Goal: Task Accomplishment & Management: Manage account settings

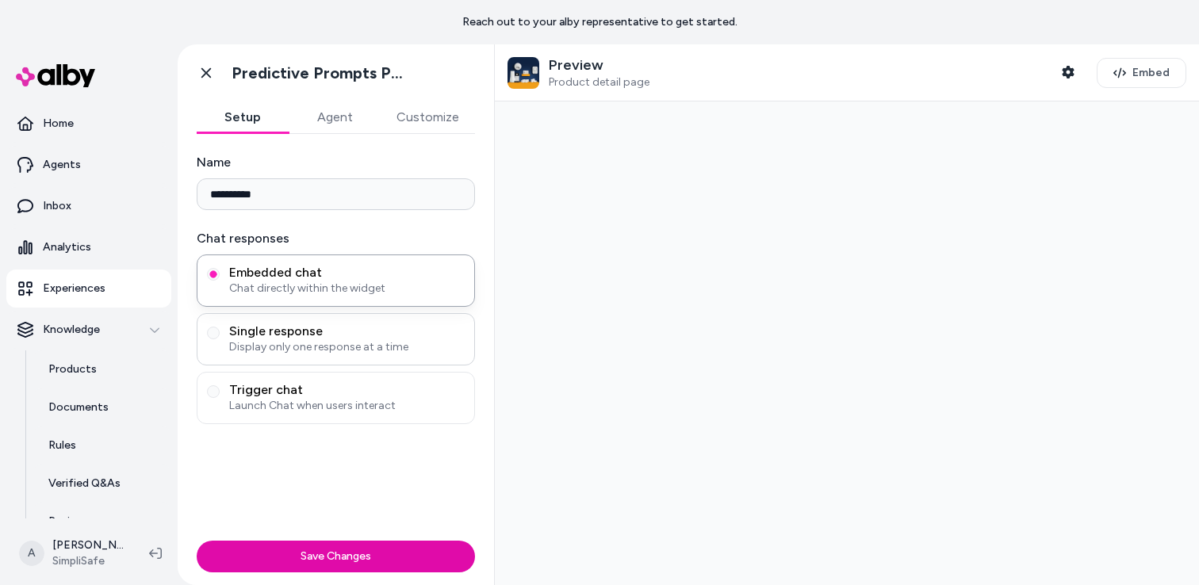
click at [310, 342] on span "Display only one response at a time" at bounding box center [347, 347] width 236 height 16
click at [220, 339] on button "Single response Display only one response at a time" at bounding box center [213, 333] width 13 height 13
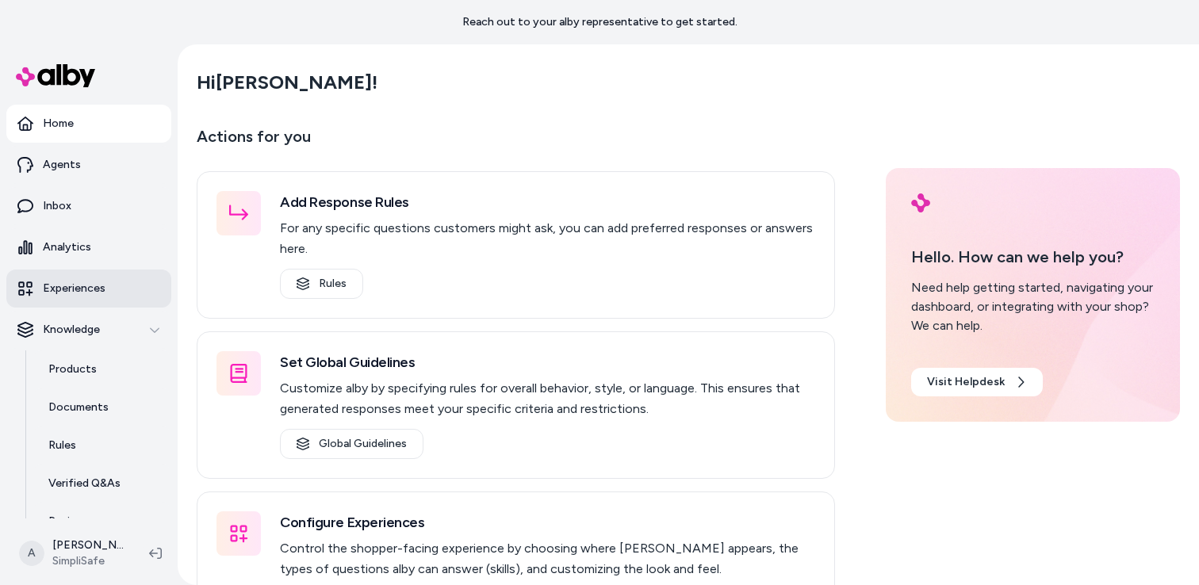
click at [86, 282] on p "Experiences" at bounding box center [74, 289] width 63 height 16
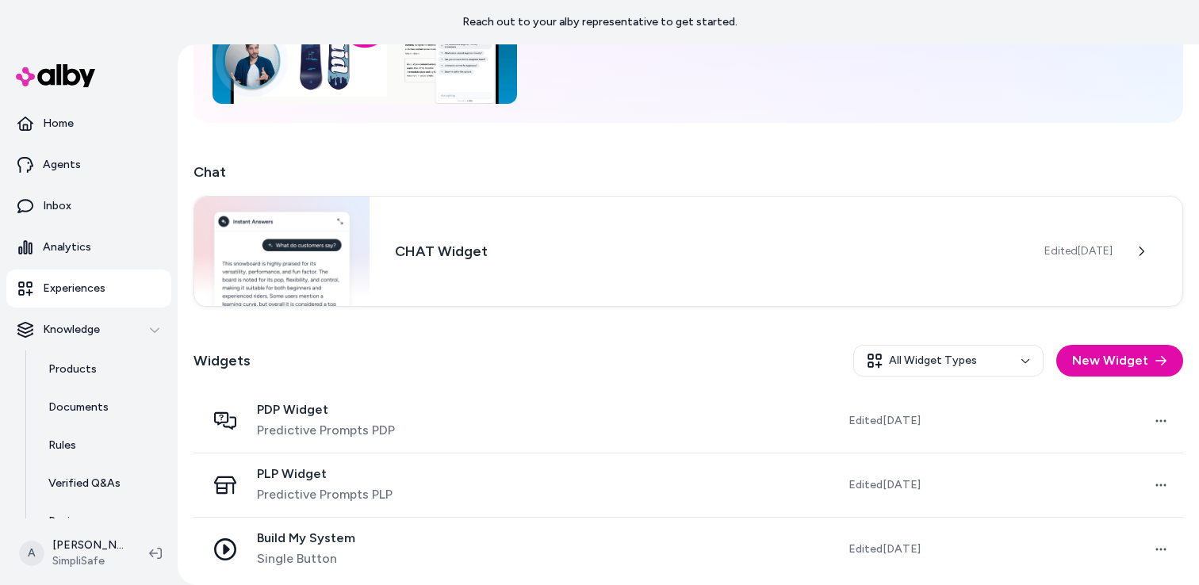
scroll to position [196, 0]
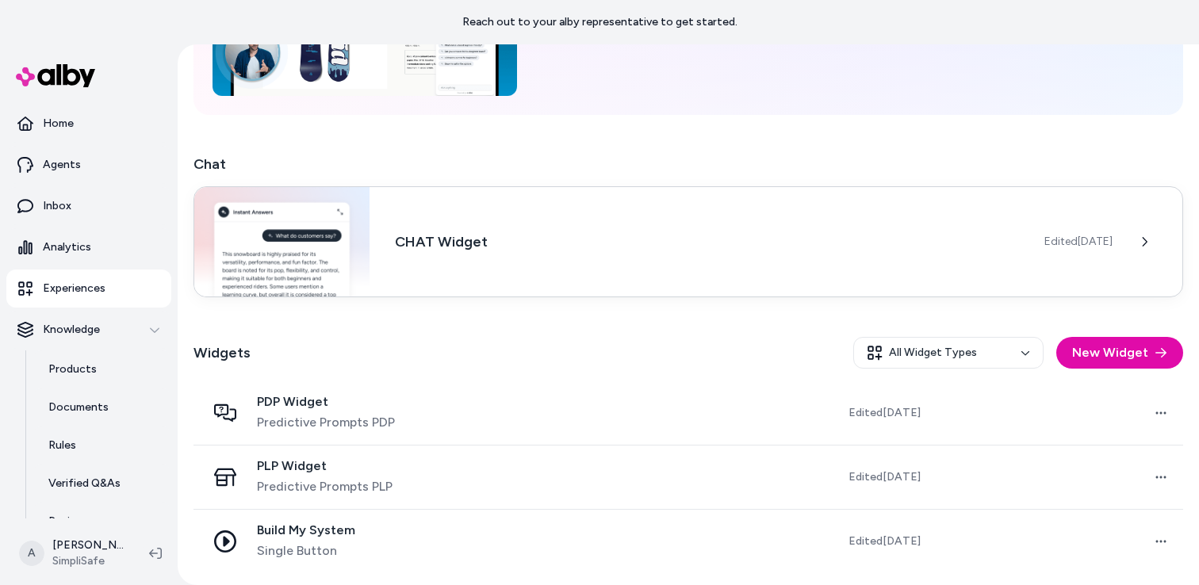
click at [527, 230] on div "CHAT Widget Edited [DATE]" at bounding box center [689, 241] width 990 height 111
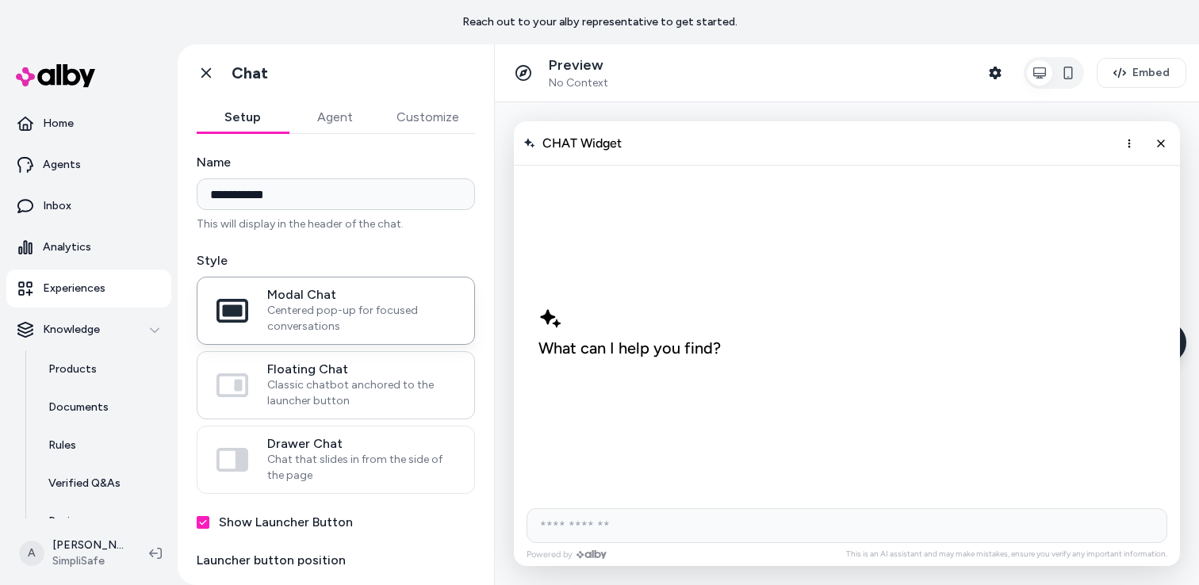
click at [341, 397] on span "Classic chatbot anchored to the launcher button" at bounding box center [361, 394] width 188 height 32
click at [0, 0] on button "Floating Chat Classic chatbot anchored to the launcher button" at bounding box center [0, 0] width 0 height 0
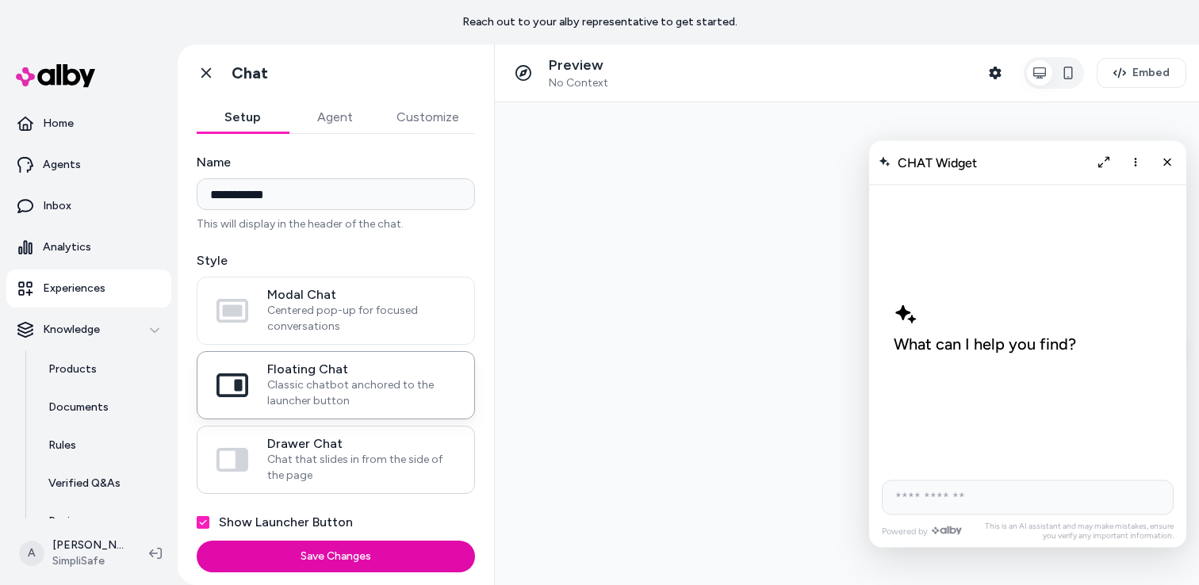
click at [316, 458] on span "Chat that slides in from the side of the page" at bounding box center [361, 468] width 188 height 32
click at [0, 0] on button "Drawer Chat Chat that slides in from the side of the page" at bounding box center [0, 0] width 0 height 0
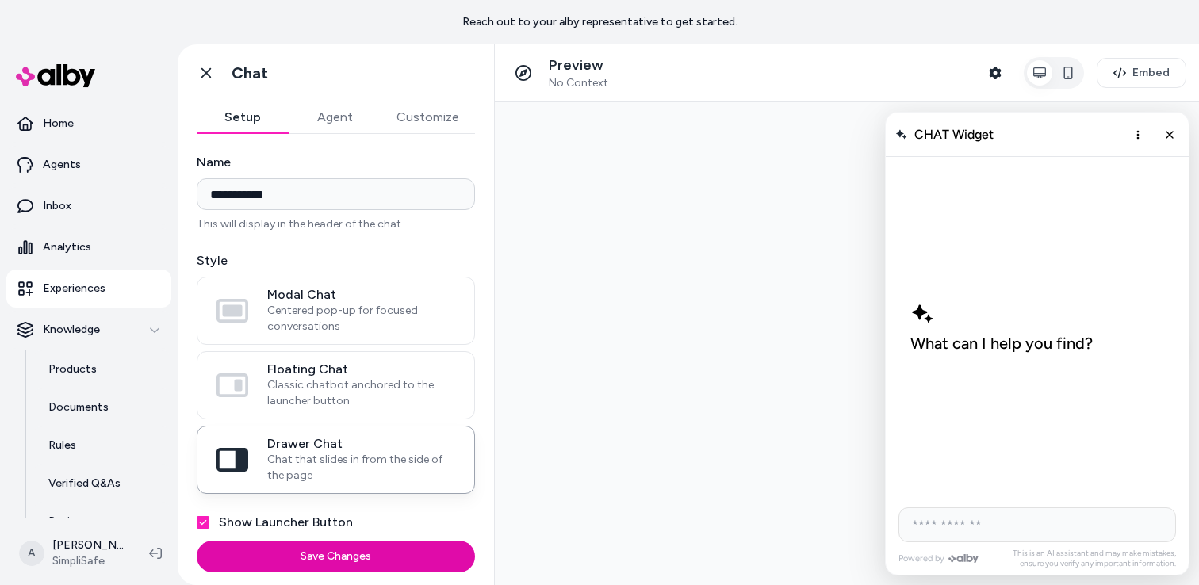
click at [339, 119] on button "Agent" at bounding box center [335, 118] width 92 height 32
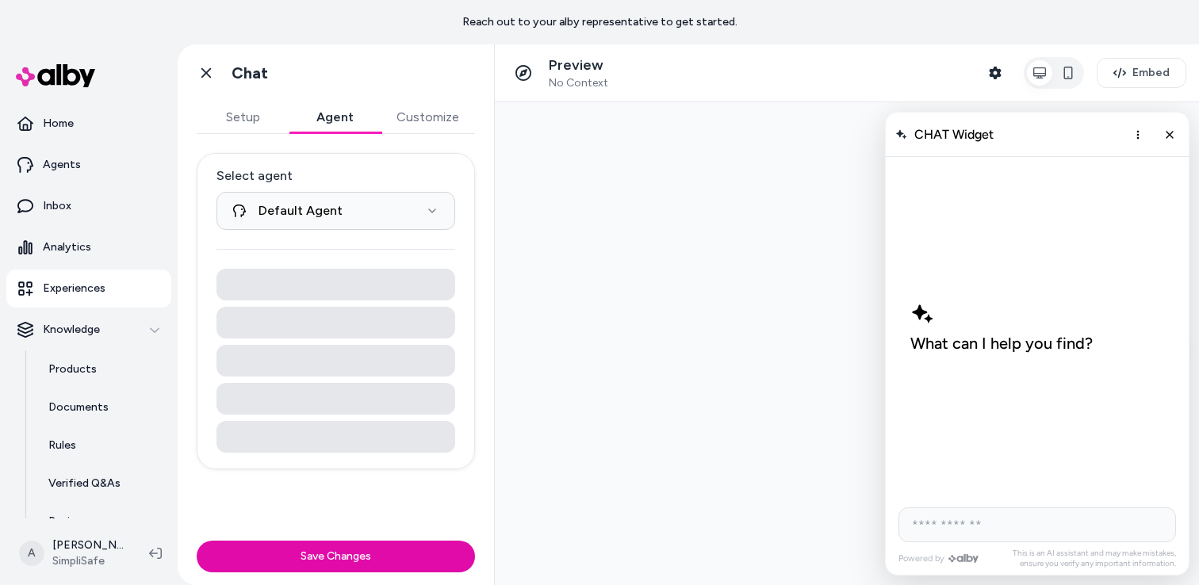
click at [416, 122] on button "Customize" at bounding box center [428, 118] width 94 height 32
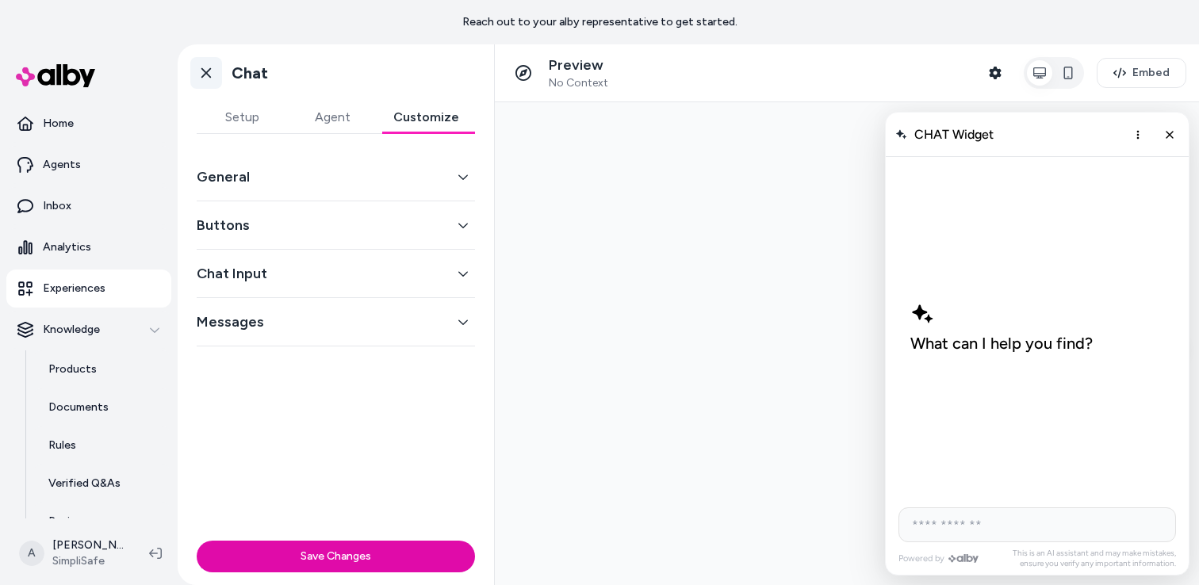
click at [204, 71] on icon at bounding box center [206, 73] width 10 height 10
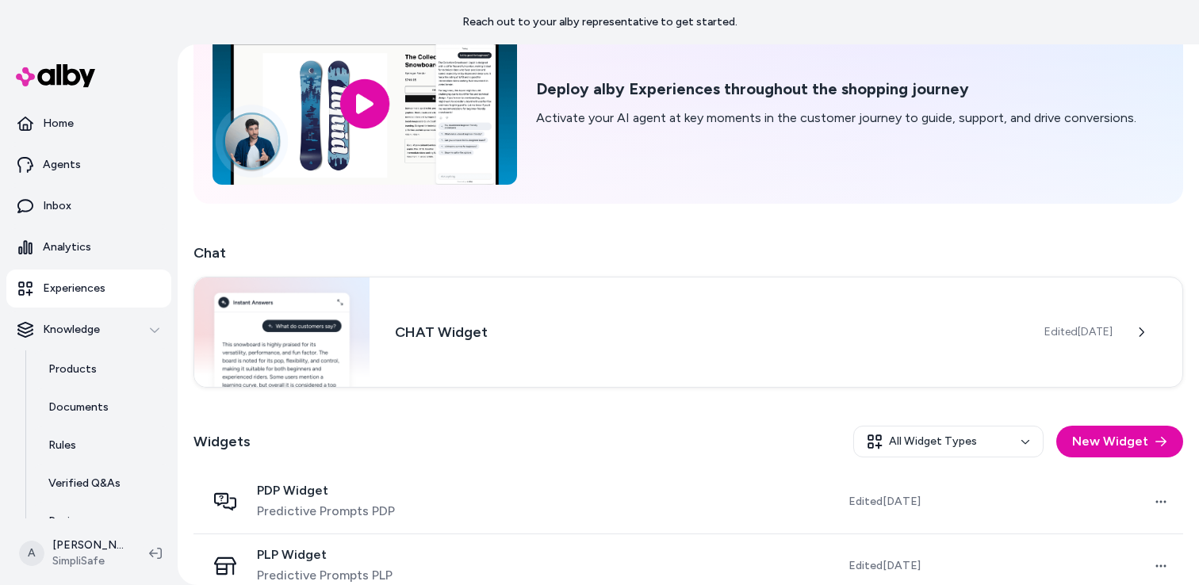
scroll to position [197, 0]
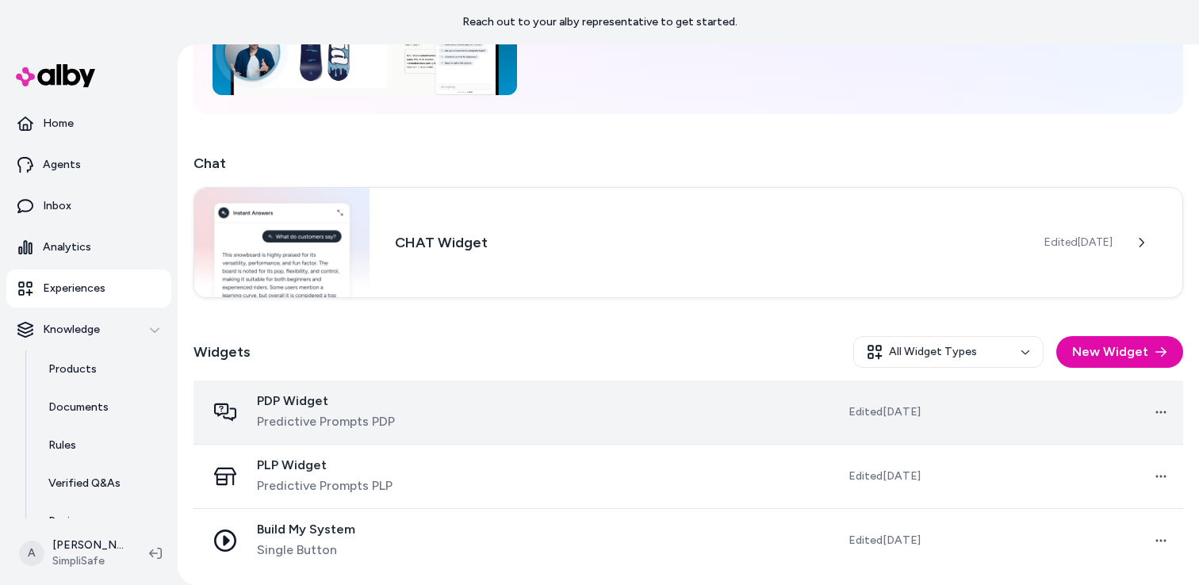
click at [366, 404] on span "PDP Widget" at bounding box center [326, 401] width 138 height 16
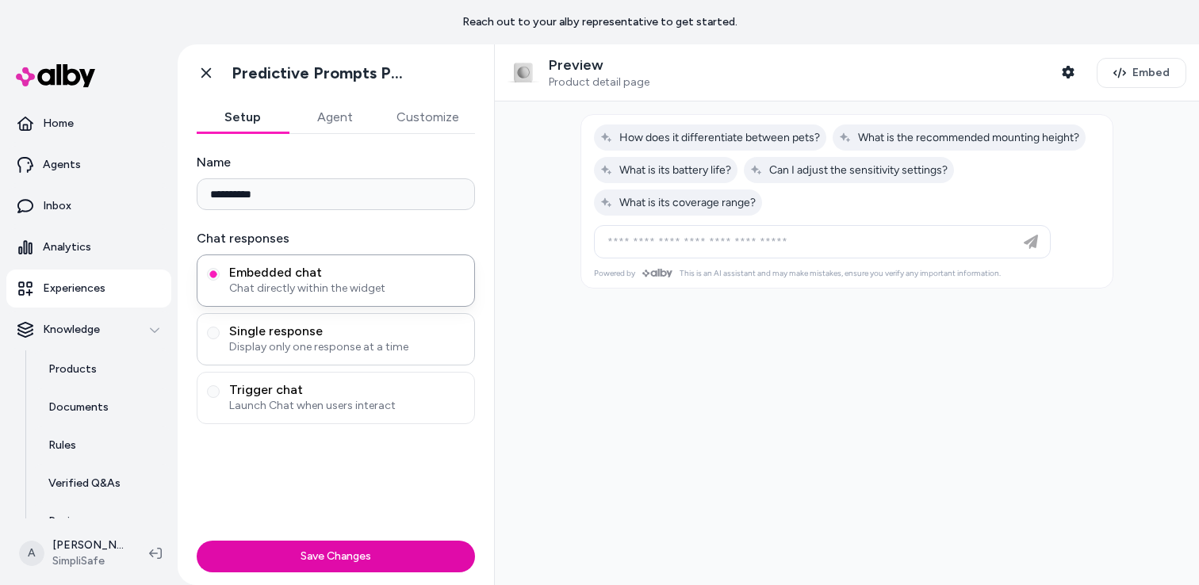
click at [382, 339] on span "Display only one response at a time" at bounding box center [347, 347] width 236 height 16
click at [220, 339] on button "Single response Display only one response at a time" at bounding box center [213, 333] width 13 height 13
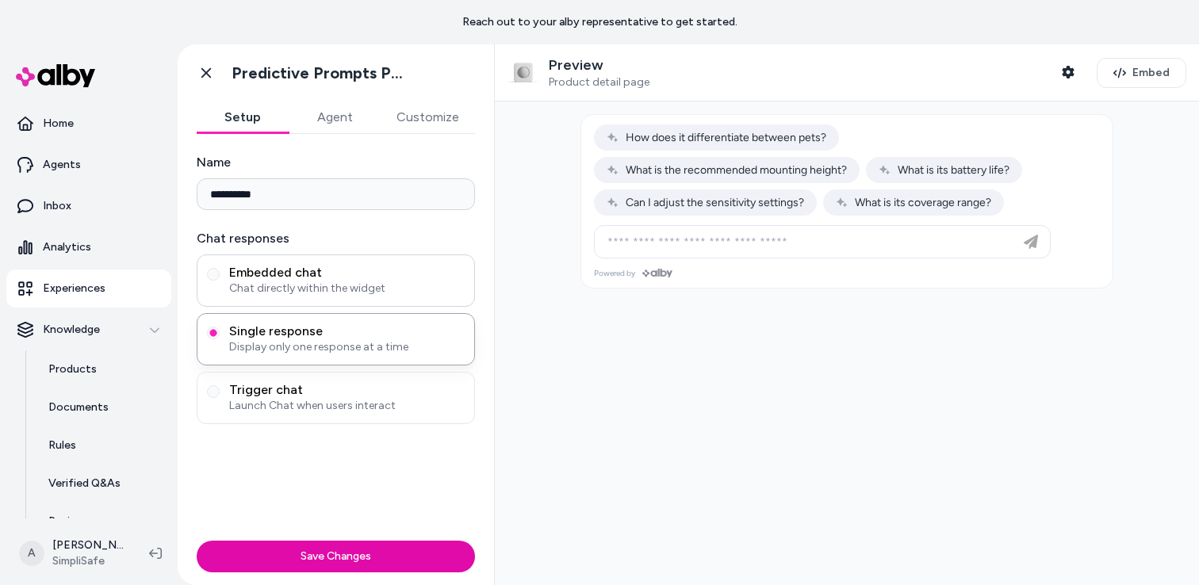
click at [368, 295] on span "Chat directly within the widget" at bounding box center [347, 289] width 236 height 16
click at [220, 281] on button "Embedded chat Chat directly within the widget" at bounding box center [213, 274] width 13 height 13
click at [357, 389] on span "Trigger chat" at bounding box center [347, 390] width 236 height 16
click at [220, 389] on button "Trigger chat Launch Chat when users interact" at bounding box center [213, 391] width 13 height 13
click at [349, 295] on span "Chat directly within the widget" at bounding box center [347, 289] width 236 height 16
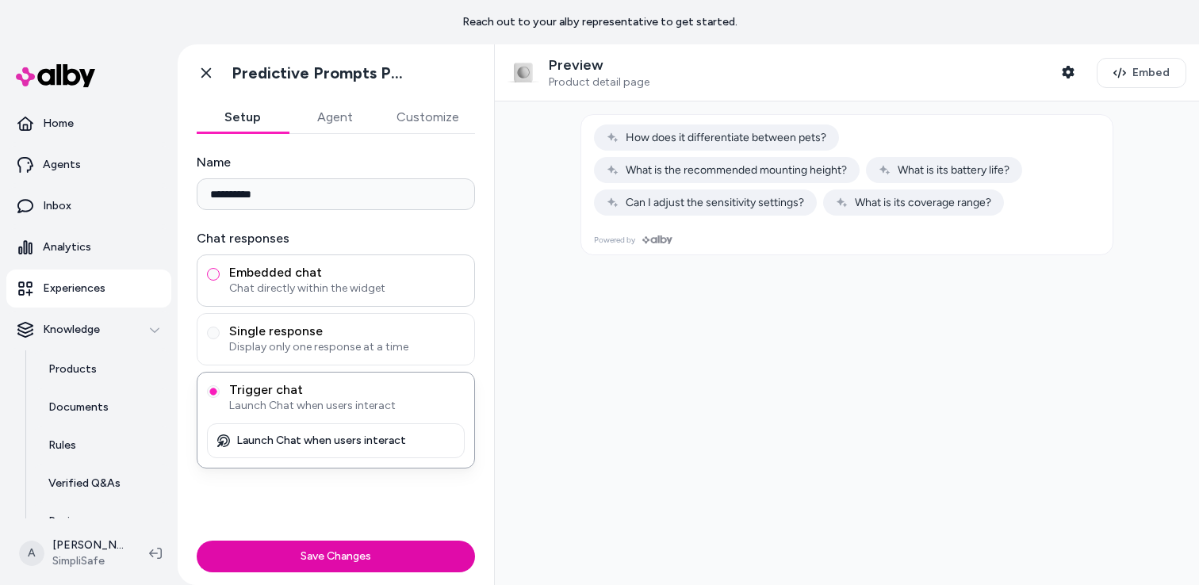
click at [220, 281] on button "Embedded chat Chat directly within the widget" at bounding box center [213, 274] width 13 height 13
type button "embedded-chat"
click at [205, 78] on icon at bounding box center [206, 73] width 16 height 16
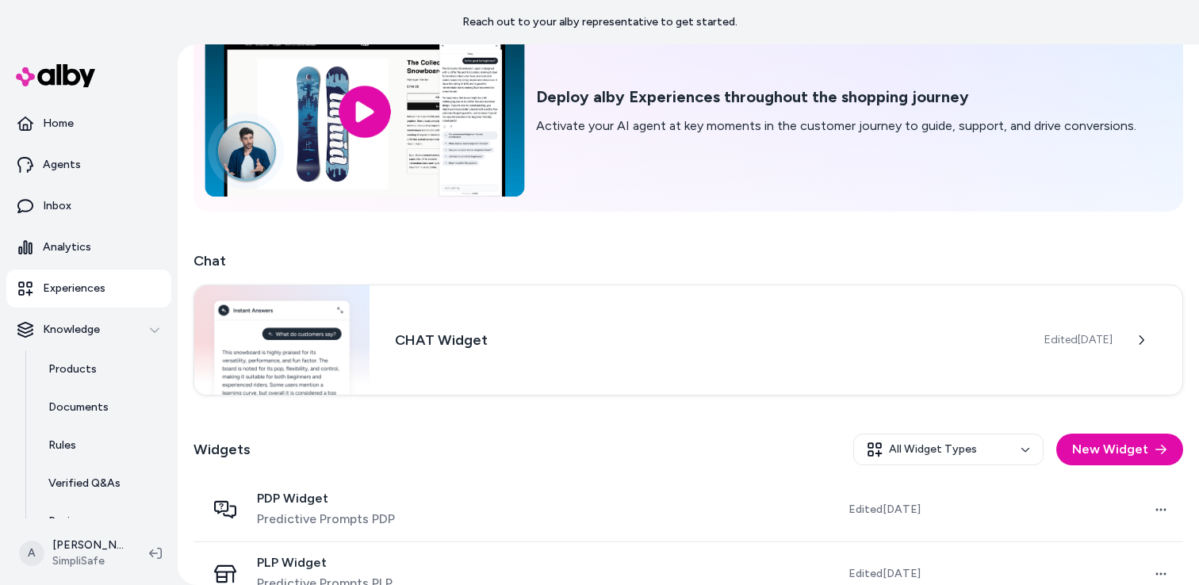
scroll to position [197, 0]
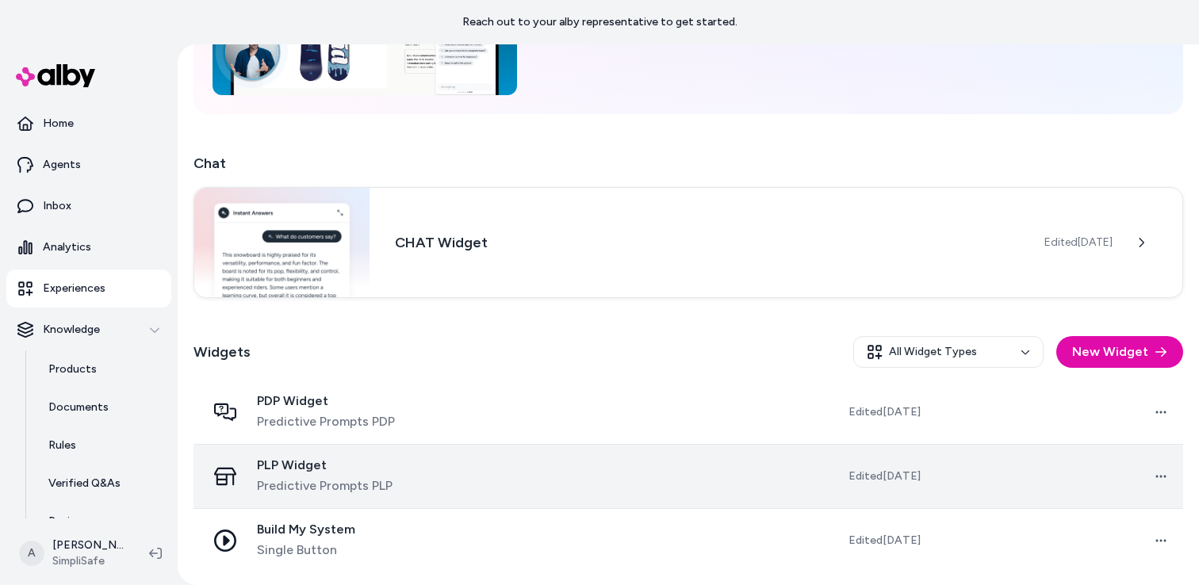
click at [466, 487] on div "PLP Widget Predictive Prompts PLP" at bounding box center [335, 477] width 259 height 38
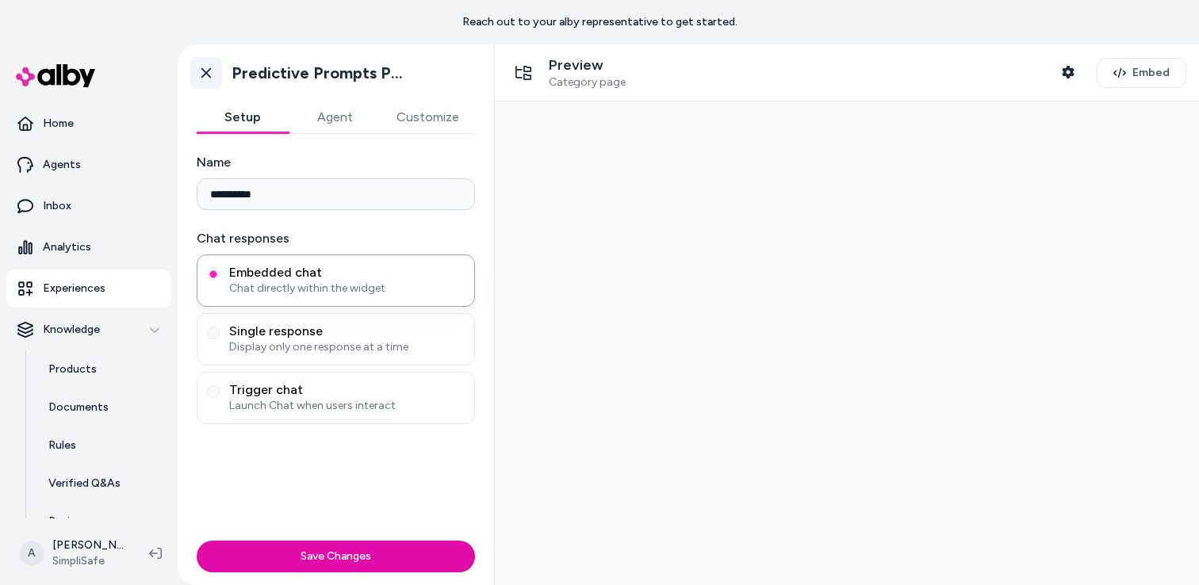
click at [209, 78] on icon at bounding box center [206, 73] width 16 height 16
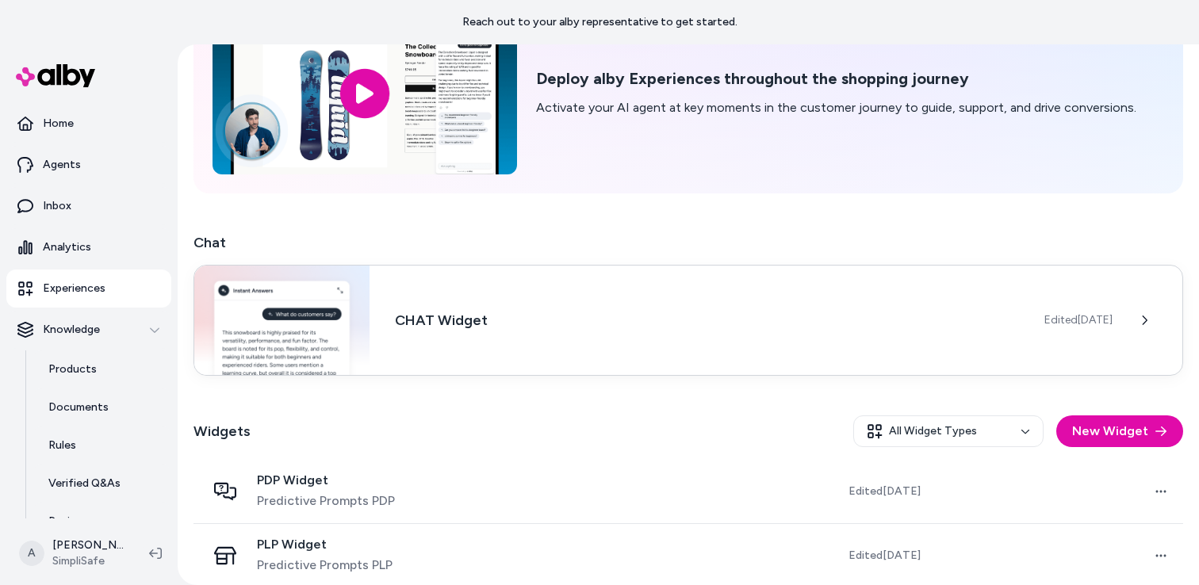
scroll to position [197, 0]
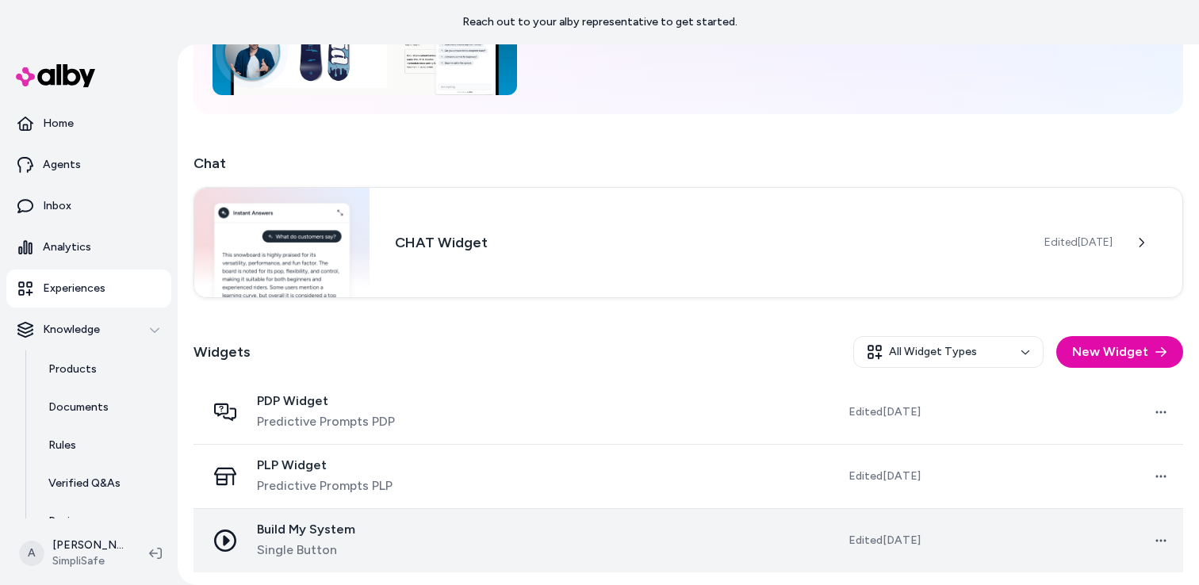
click at [366, 530] on div "Build My System Single Button" at bounding box center [335, 541] width 259 height 38
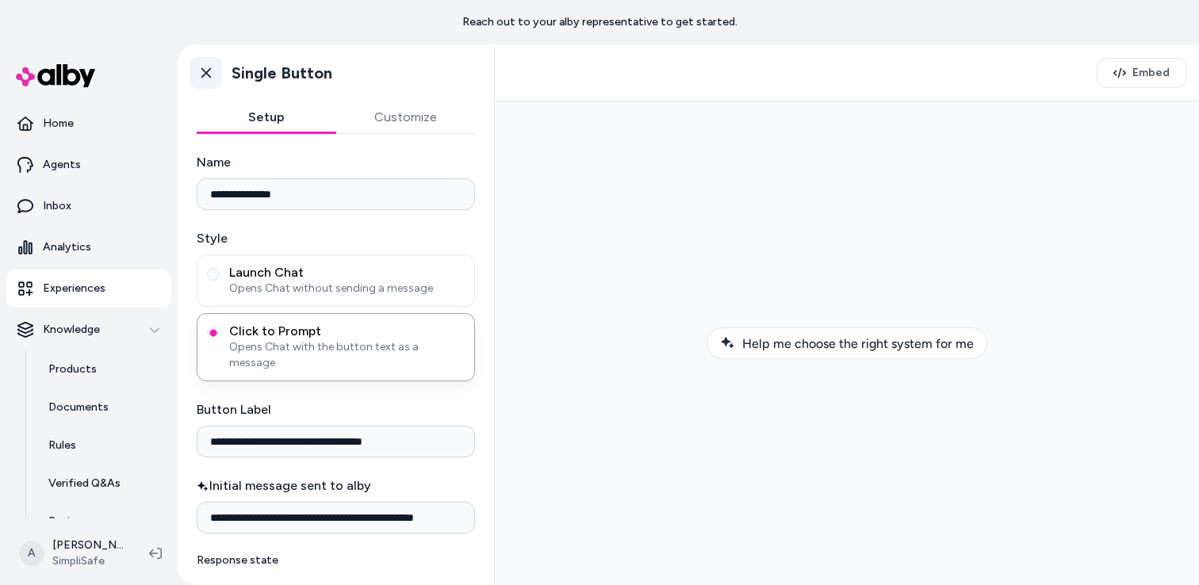
click at [206, 73] on icon at bounding box center [206, 73] width 10 height 10
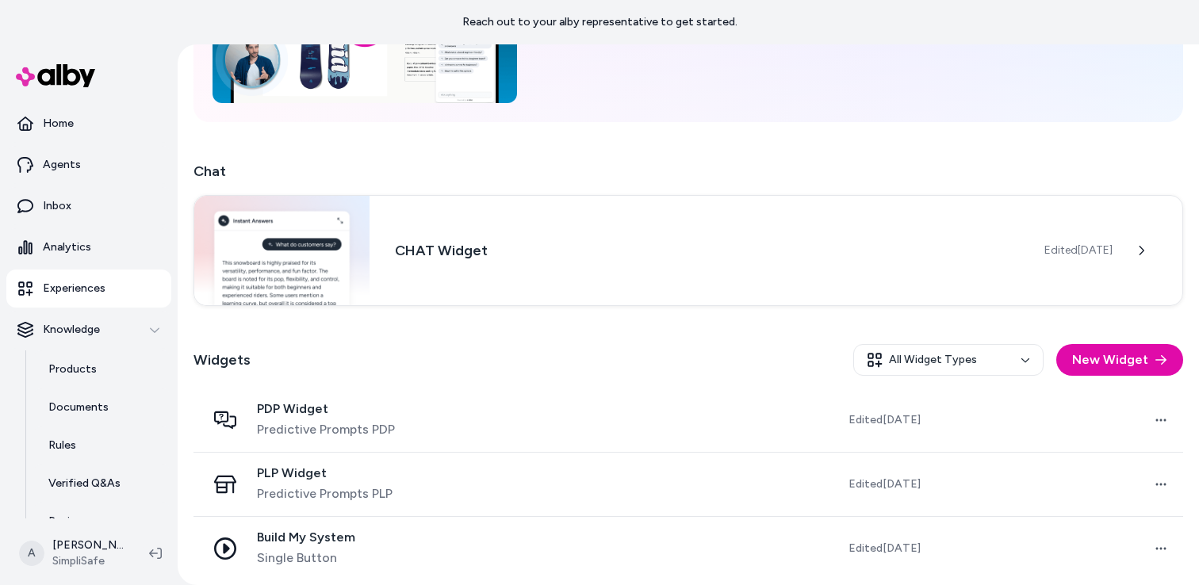
scroll to position [197, 0]
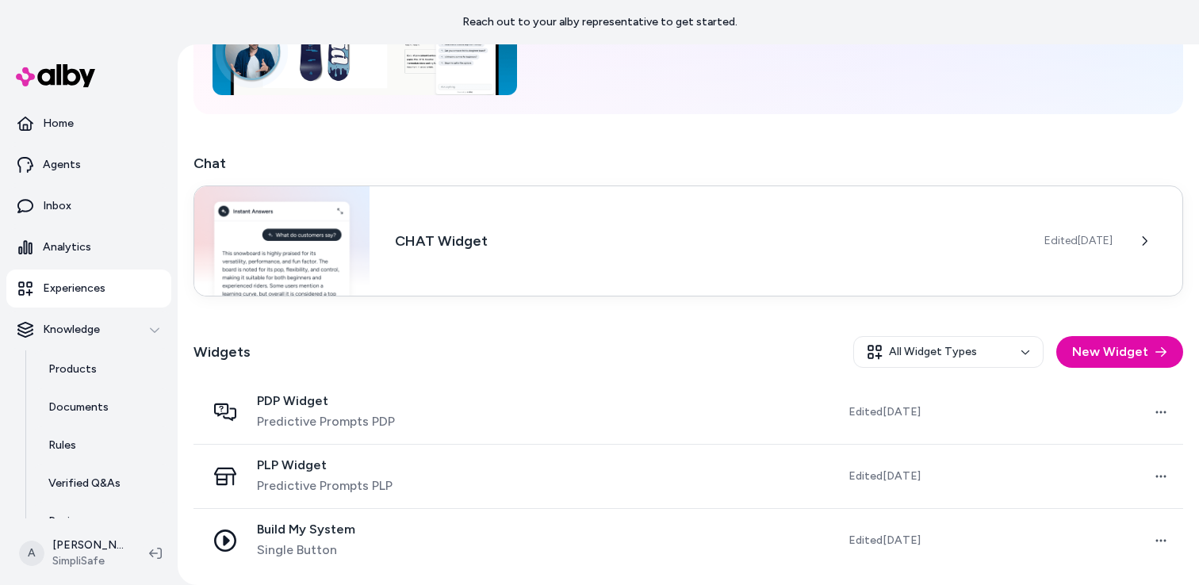
click at [363, 271] on img at bounding box center [281, 240] width 175 height 109
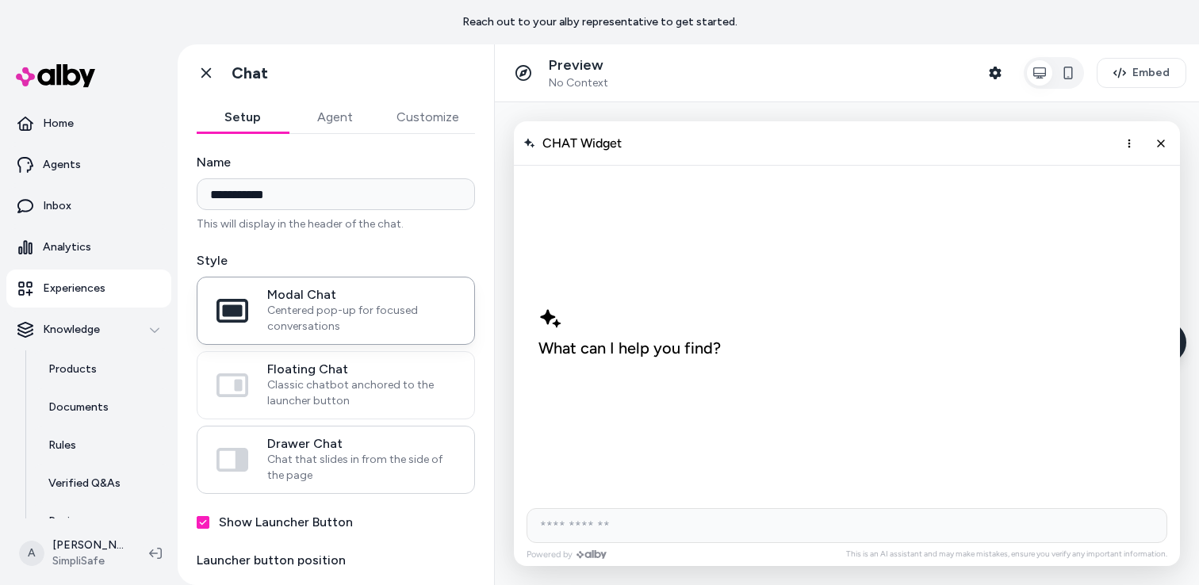
click at [370, 466] on span "Chat that slides in from the side of the page" at bounding box center [361, 468] width 188 height 32
click at [0, 0] on button "Drawer Chat Chat that slides in from the side of the page" at bounding box center [0, 0] width 0 height 0
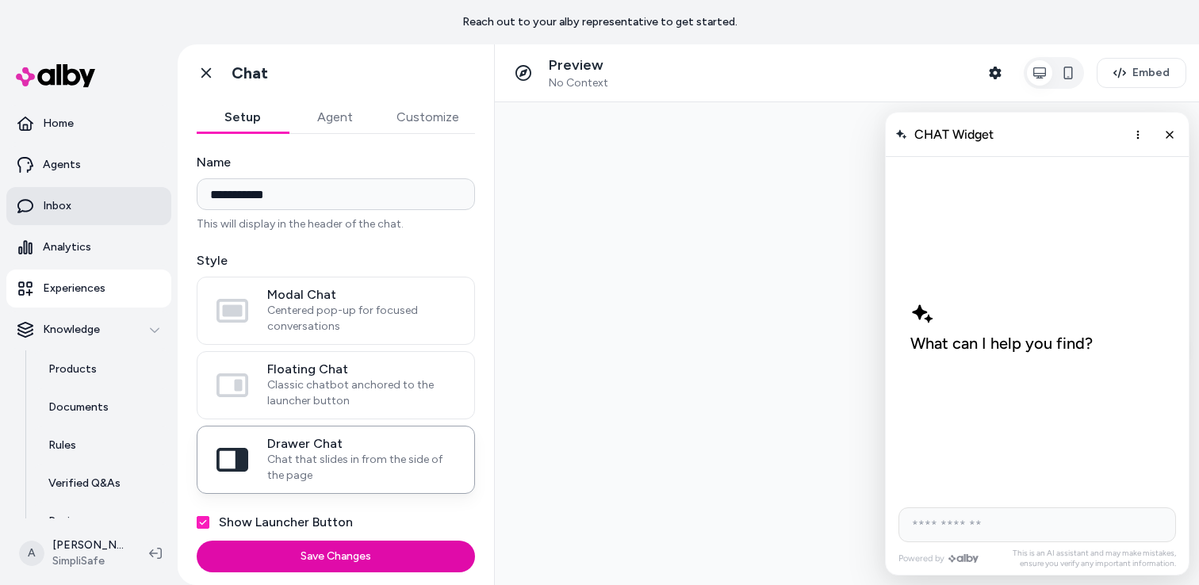
drag, startPoint x: 312, startPoint y: 195, endPoint x: 166, endPoint y: 188, distance: 146.1
click at [166, 188] on section "**********" at bounding box center [599, 336] width 1199 height 585
type input "**********"
click at [420, 247] on div "**********" at bounding box center [336, 421] width 278 height 536
click at [343, 119] on button "Agent" at bounding box center [335, 118] width 92 height 32
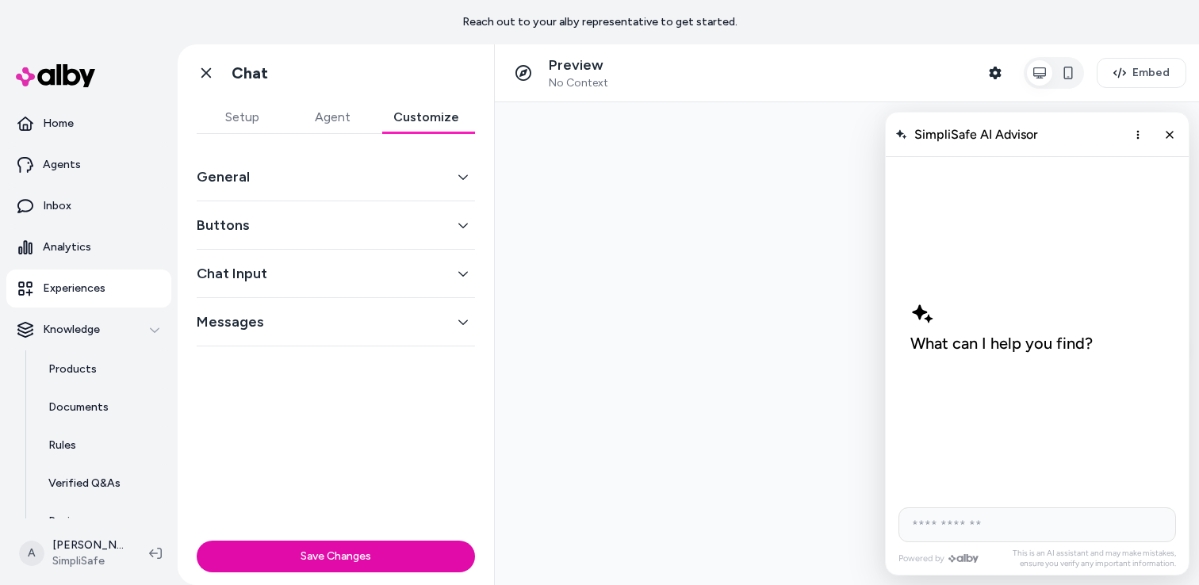
click at [444, 123] on button "Customize" at bounding box center [427, 118] width 98 height 32
click at [405, 174] on button "General" at bounding box center [336, 177] width 278 height 22
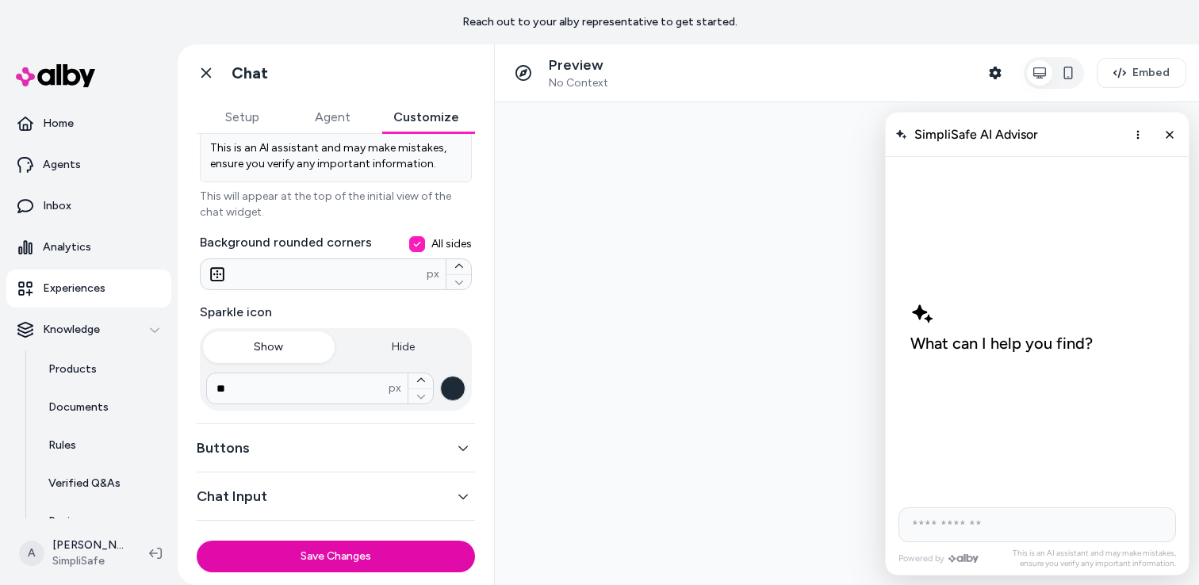
scroll to position [373, 0]
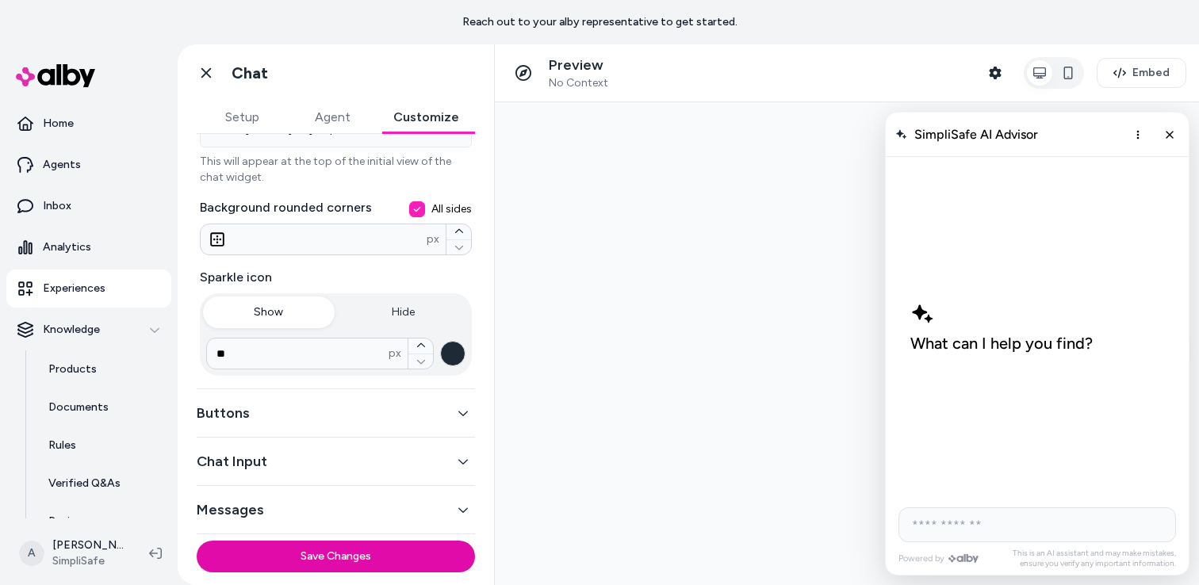
click at [386, 420] on button "Buttons" at bounding box center [336, 413] width 278 height 22
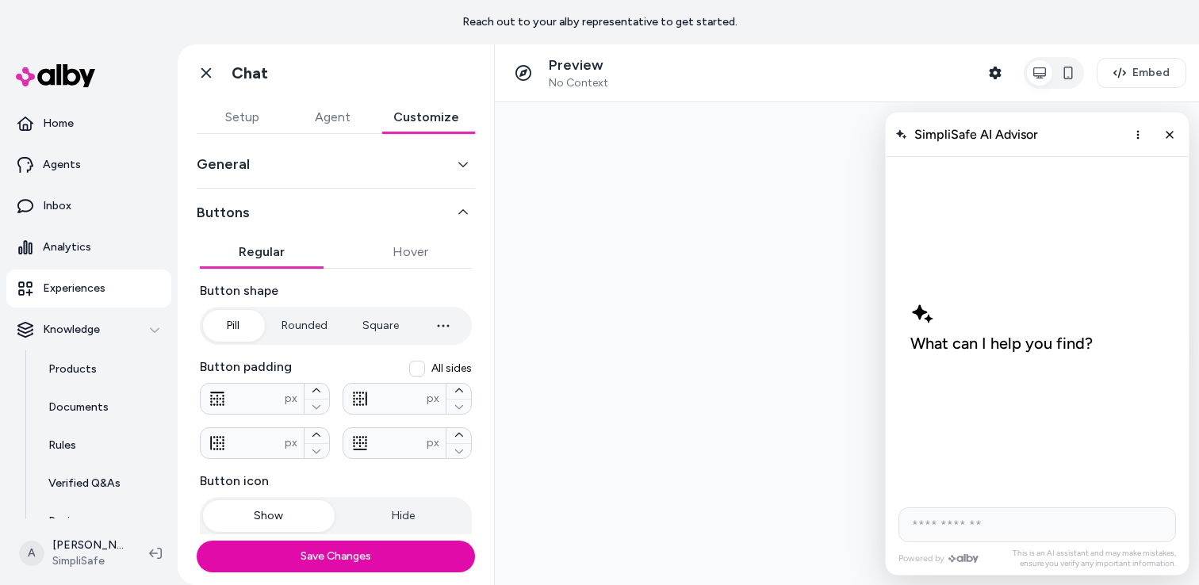
scroll to position [0, 0]
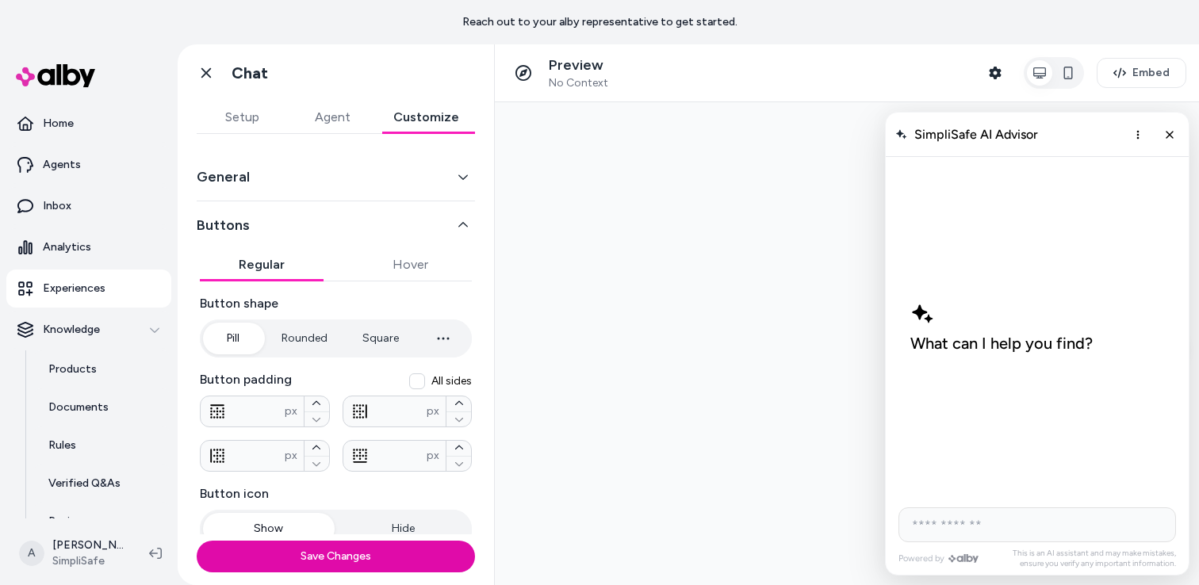
click at [417, 267] on button "Hover" at bounding box center [411, 265] width 124 height 32
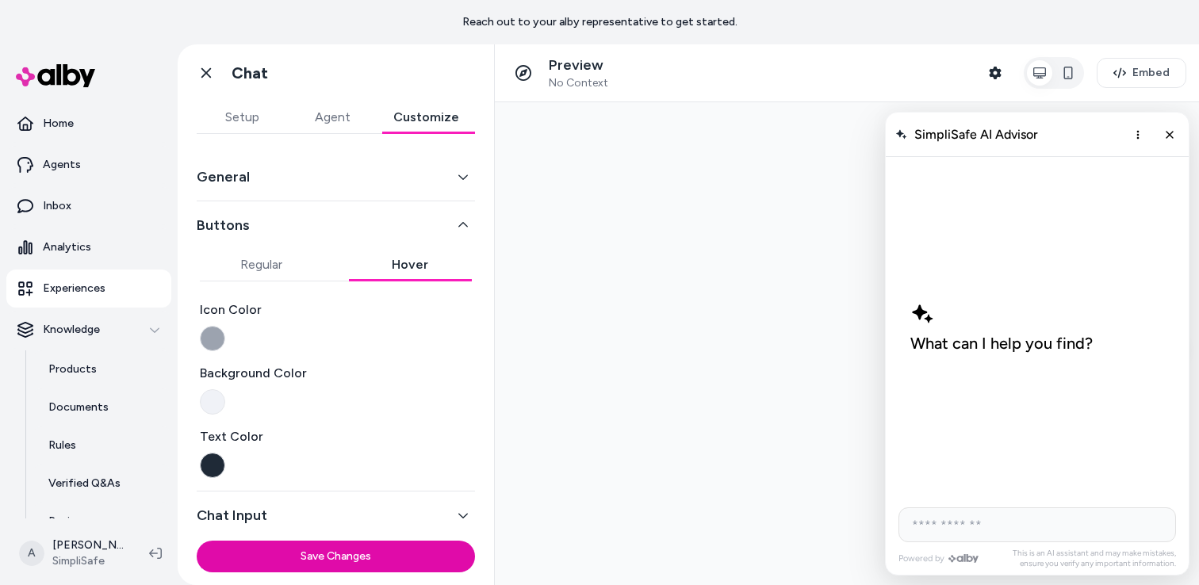
click at [282, 269] on button "Regular" at bounding box center [262, 265] width 124 height 32
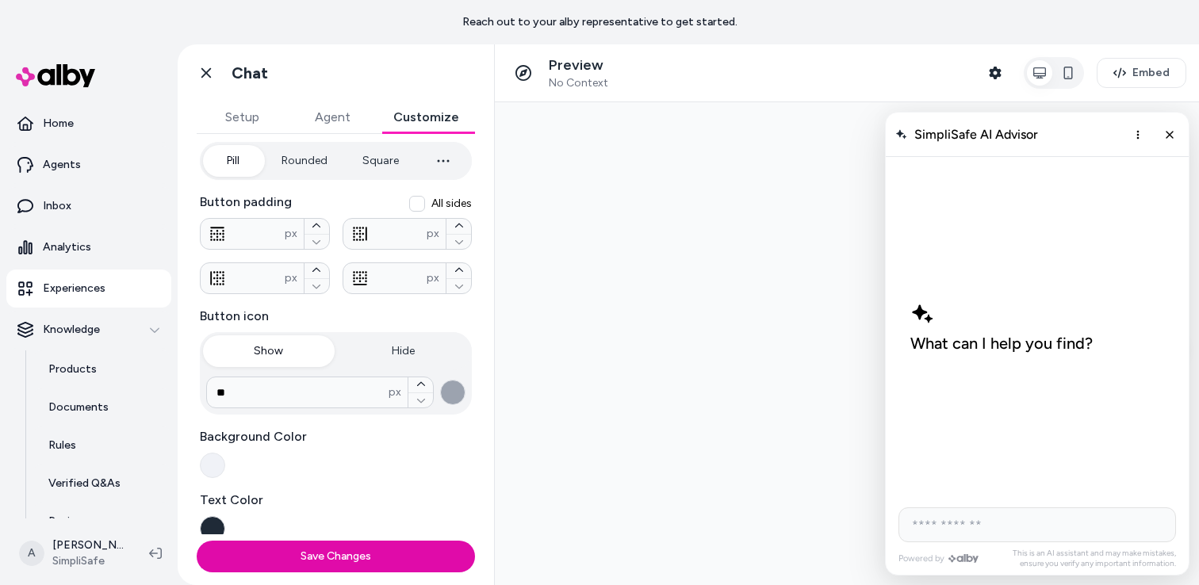
scroll to position [371, 0]
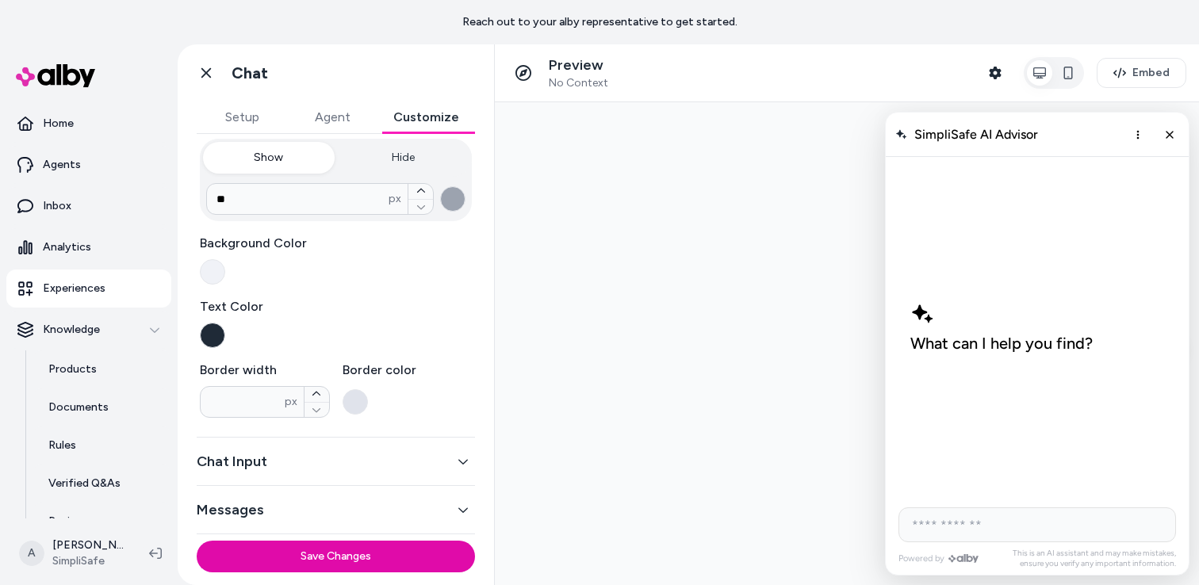
click at [263, 470] on button "Chat Input" at bounding box center [336, 462] width 278 height 22
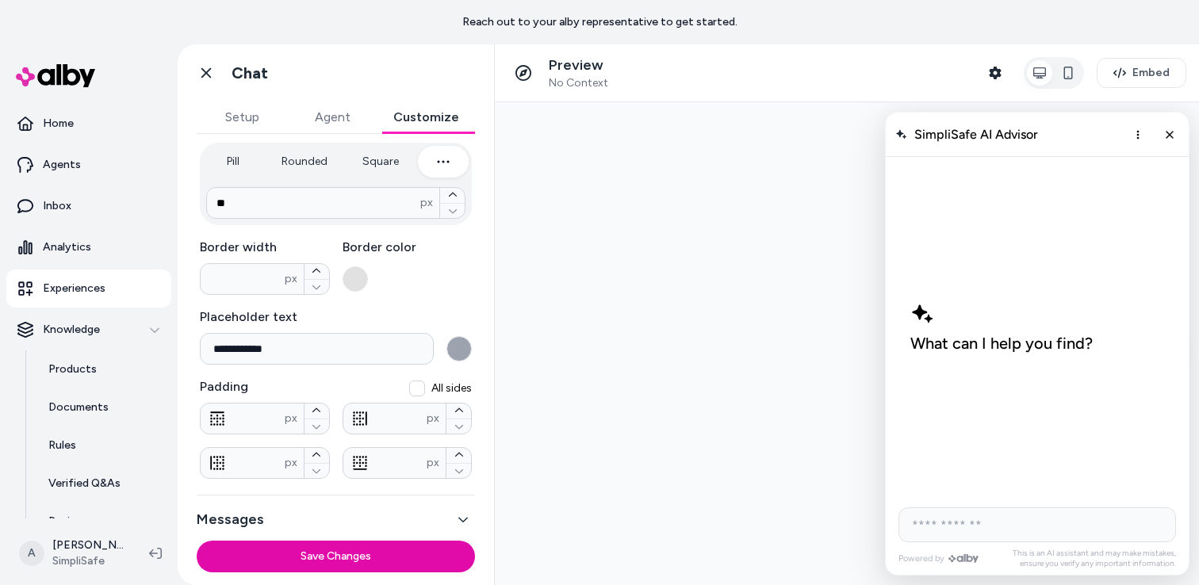
scroll to position [308, 0]
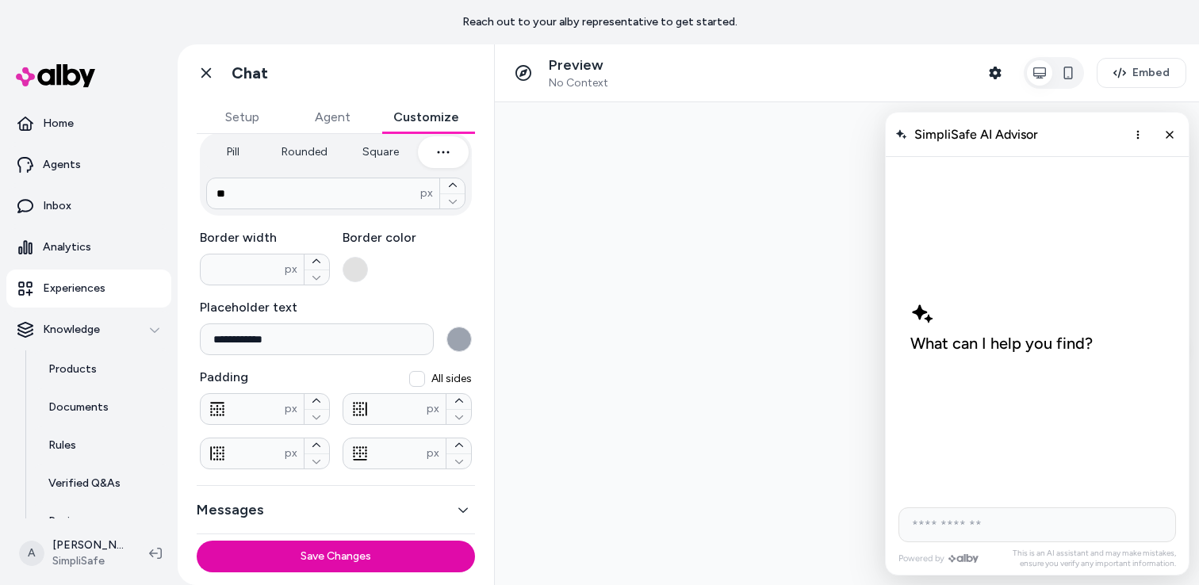
click at [268, 512] on button "Messages" at bounding box center [336, 510] width 278 height 22
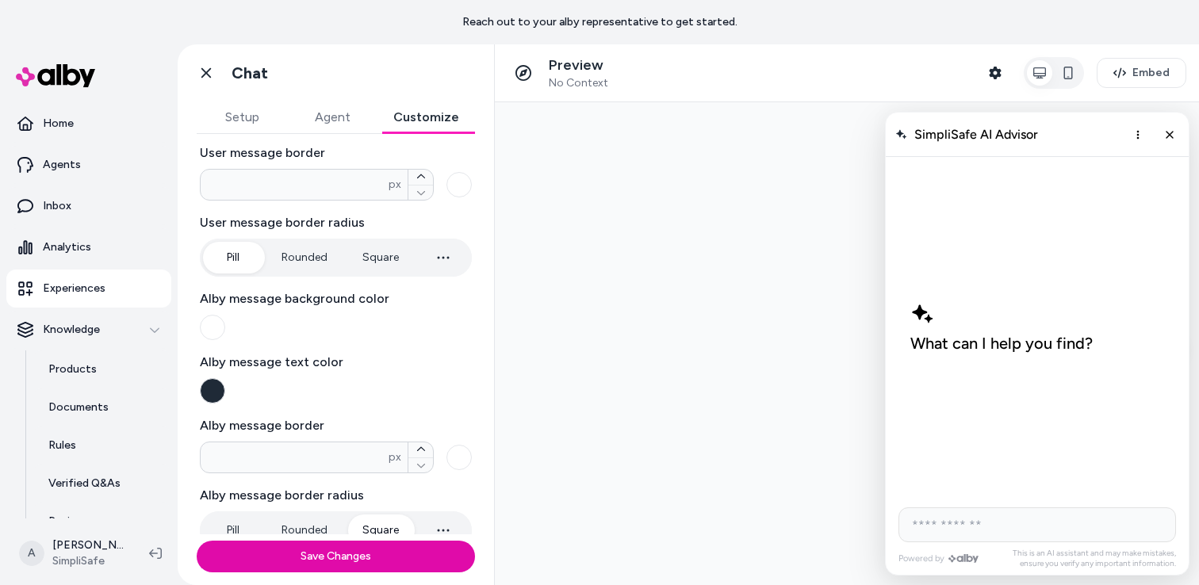
scroll to position [343, 0]
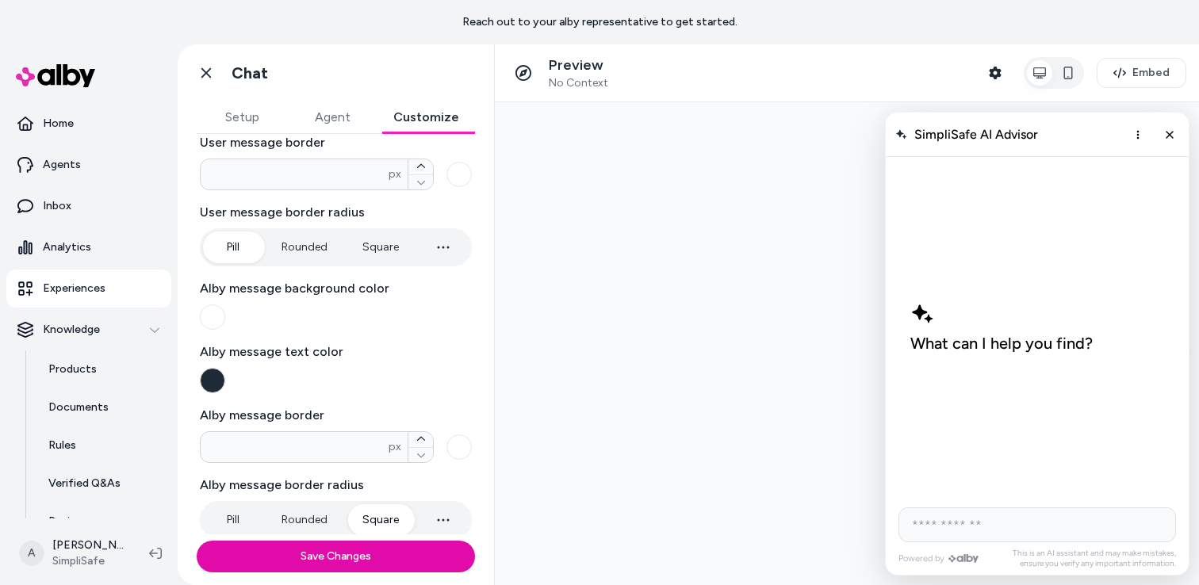
click at [209, 378] on button "button" at bounding box center [212, 380] width 25 height 25
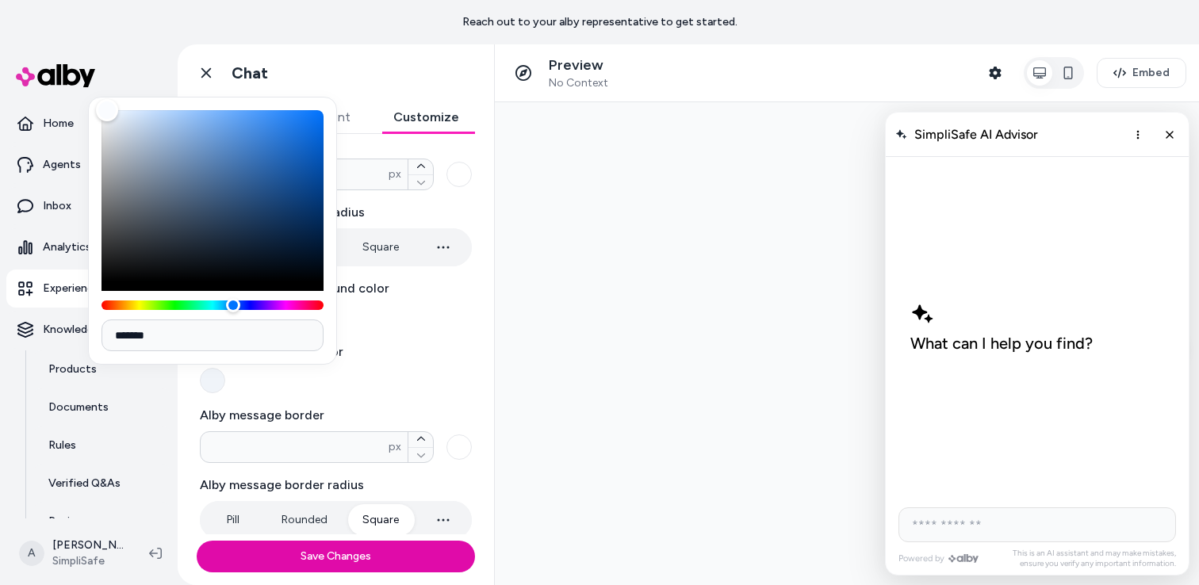
type input "*******"
drag, startPoint x: 196, startPoint y: 241, endPoint x: 79, endPoint y: 78, distance: 200.7
click at [79, 78] on body "Reach out to your alby representative to get started. Home Agents Inbox Analyti…" at bounding box center [599, 292] width 1199 height 585
click at [386, 376] on div "Alby message text color" at bounding box center [336, 368] width 272 height 51
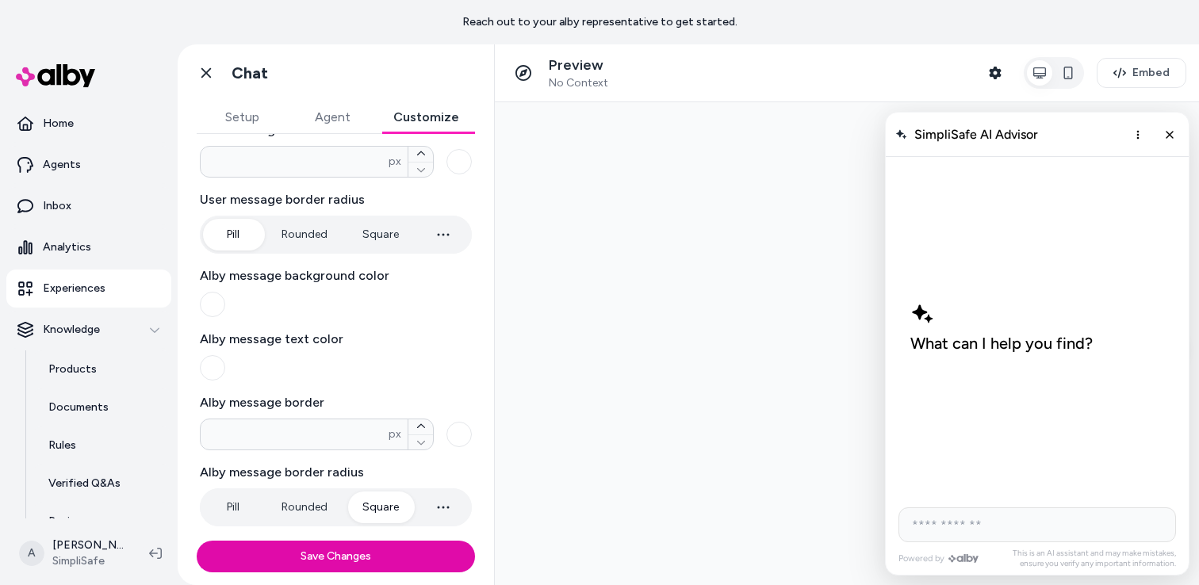
scroll to position [364, 0]
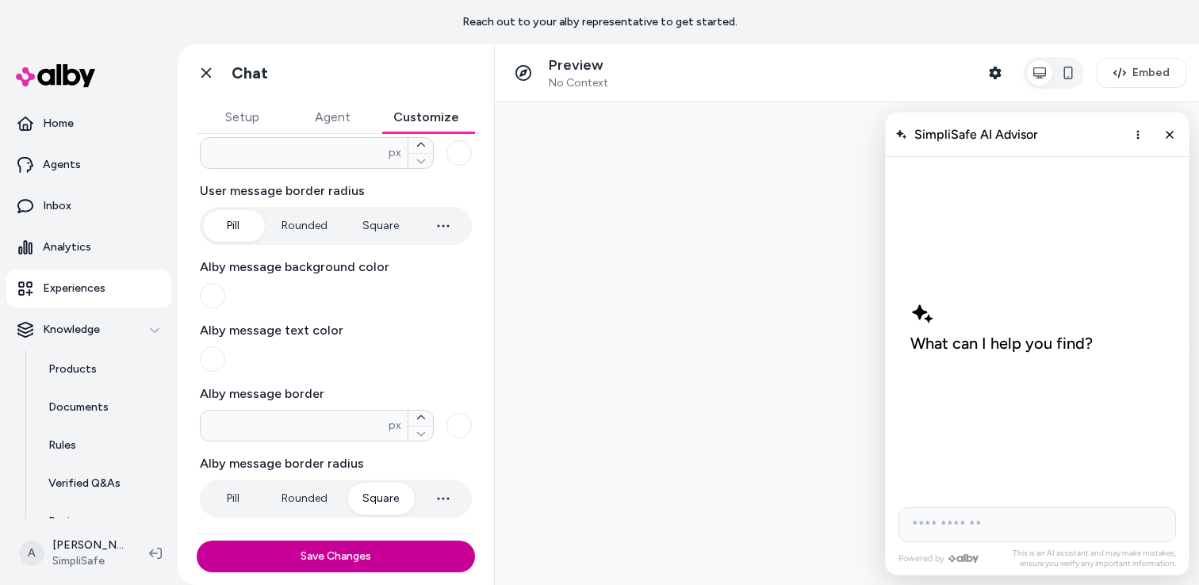
click at [351, 551] on button "Save Changes" at bounding box center [336, 557] width 278 height 32
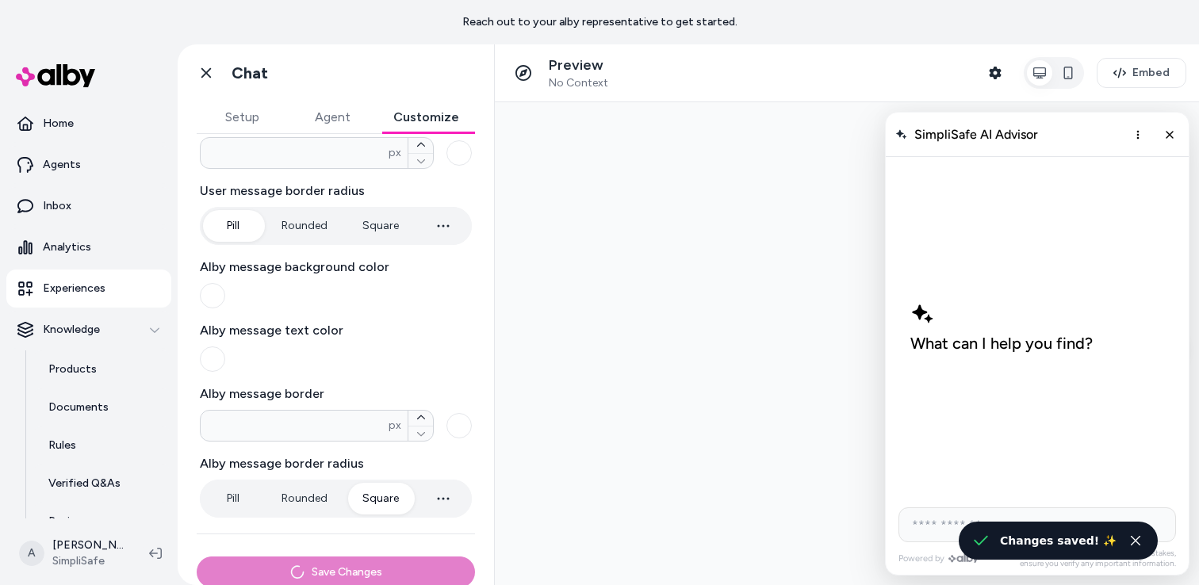
scroll to position [332, 0]
